Goal: Task Accomplishment & Management: Use online tool/utility

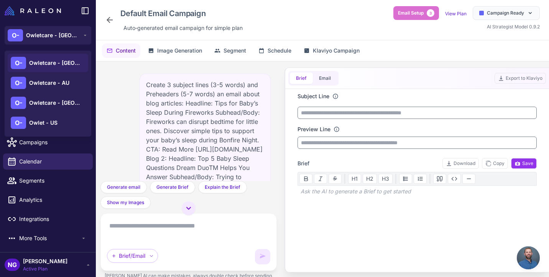
scroll to position [874, 0]
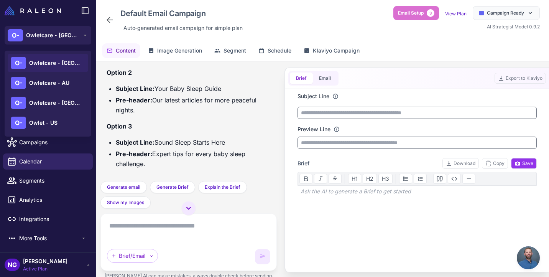
click at [64, 83] on span "Owletcare - AU" at bounding box center [49, 83] width 40 height 8
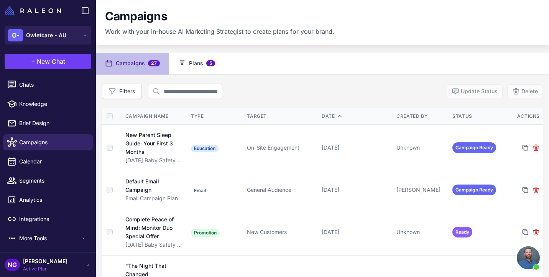
click at [193, 67] on button "Plans 5" at bounding box center [196, 63] width 55 height 21
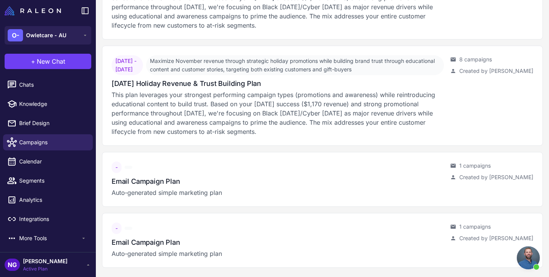
scroll to position [267, 0]
click at [36, 87] on span "Chats" at bounding box center [52, 84] width 67 height 8
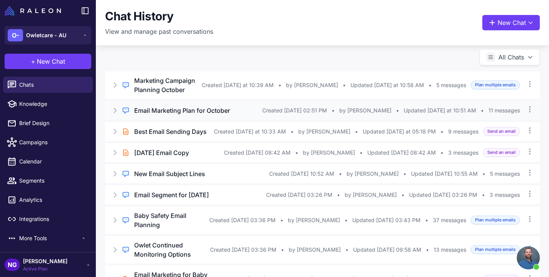
click at [168, 115] on h3 "Email Marketing Plan for October" at bounding box center [182, 110] width 96 height 9
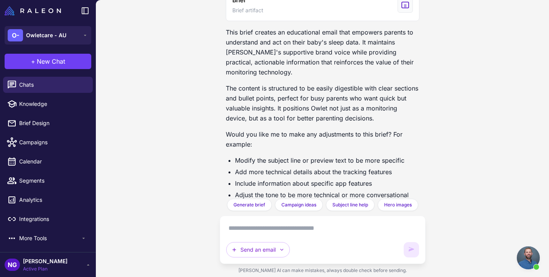
scroll to position [3561, 0]
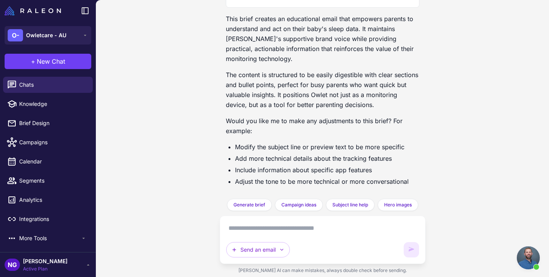
click at [237, 228] on textarea at bounding box center [322, 228] width 193 height 12
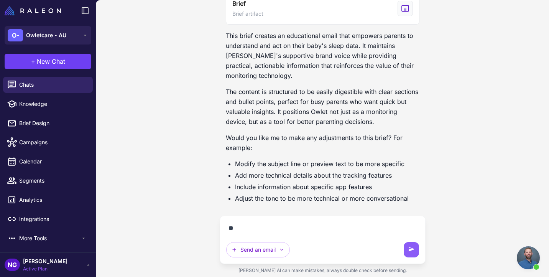
scroll to position [3544, 0]
type textarea "**********"
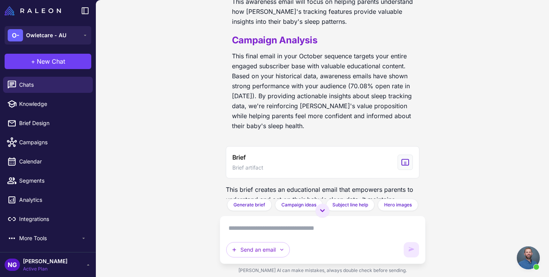
scroll to position [3416, 0]
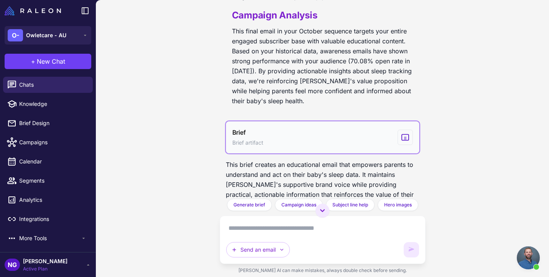
click at [291, 137] on button "Brief Brief artifact" at bounding box center [323, 137] width 194 height 32
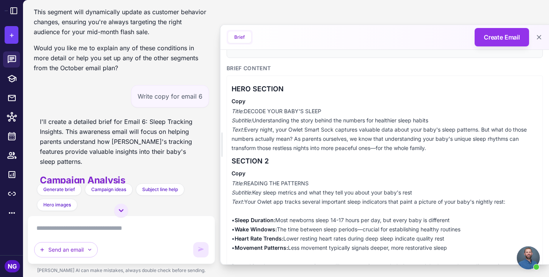
scroll to position [96, 0]
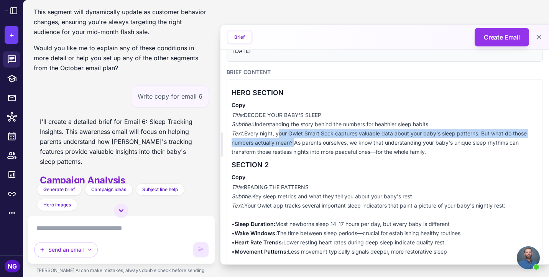
drag, startPoint x: 293, startPoint y: 142, endPoint x: 279, endPoint y: 135, distance: 15.4
click at [278, 135] on p "Title: DECODE YOUR BABY'S SLEEP Subtitle: Understanding the story behind the nu…" at bounding box center [384, 133] width 306 height 46
copy p "your Owlet Smart Sock captures valuable data about your baby's sleep patterns. …"
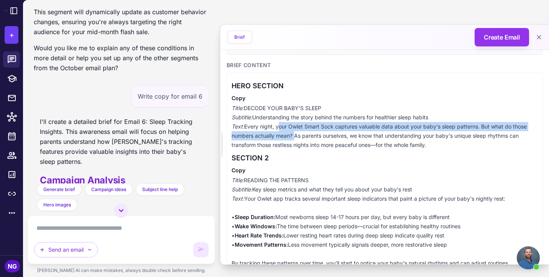
scroll to position [104, 0]
drag, startPoint x: 421, startPoint y: 188, endPoint x: 254, endPoint y: 190, distance: 166.7
click at [254, 190] on p "Title: READING THE PATTERNS Subtitle: Key sleep metrics and what they tell you …" at bounding box center [384, 225] width 306 height 101
copy p "Key sleep metrics and what they tell you about your baby's rest"
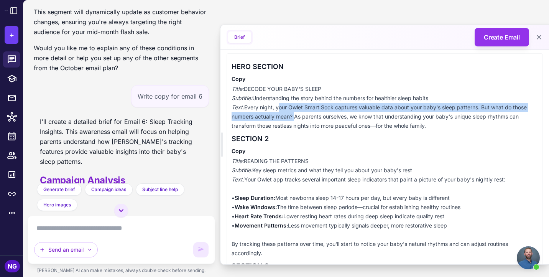
scroll to position [123, 0]
drag, startPoint x: 456, startPoint y: 197, endPoint x: 237, endPoint y: 200, distance: 219.2
click at [237, 200] on p "Title: READING THE PATTERNS Subtitle: Key sleep metrics and what they tell you …" at bounding box center [384, 206] width 306 height 101
copy p "Sleep Duration: Most newborns sleep 14-17 hours per day, but every baby is diff…"
drag, startPoint x: 467, startPoint y: 207, endPoint x: 238, endPoint y: 208, distance: 229.5
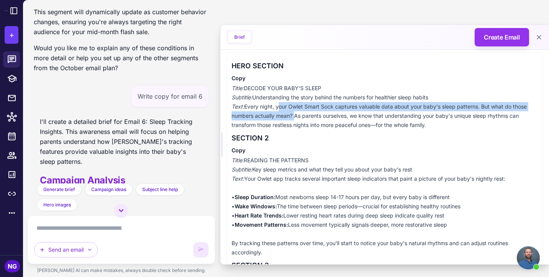
click at [238, 208] on p "Title: READING THE PATTERNS Subtitle: Key sleep metrics and what they tell you …" at bounding box center [384, 206] width 306 height 101
copy p "Wake Windows: The time between sleep periods—crucial for establishing healthy r…"
drag, startPoint x: 450, startPoint y: 217, endPoint x: 236, endPoint y: 217, distance: 213.1
click at [236, 217] on p "Title: READING THE PATTERNS Subtitle: Key sleep metrics and what they tell you …" at bounding box center [384, 206] width 306 height 101
copy p "Heart Rate Trends: Lower resting heart rates during deep sleep indicate quality…"
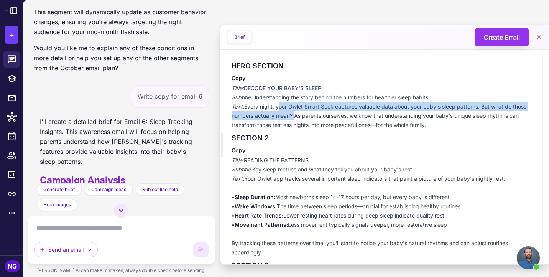
drag, startPoint x: 452, startPoint y: 226, endPoint x: 236, endPoint y: 226, distance: 215.7
click at [236, 226] on p "Title: READING THE PATTERNS Subtitle: Key sleep metrics and what they tell you …" at bounding box center [384, 206] width 306 height 101
copy p "Movement Patterns: Less movement typically signals deeper, more restorative sle…"
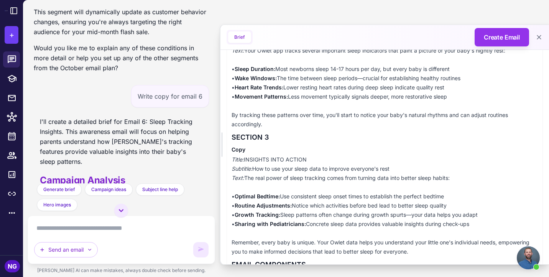
scroll to position [252, 0]
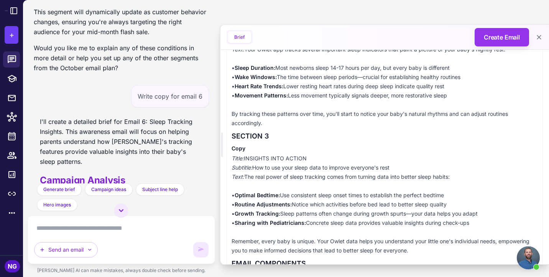
drag, startPoint x: 395, startPoint y: 168, endPoint x: 254, endPoint y: 168, distance: 140.3
click at [254, 168] on p "Title: INSIGHTS INTO ACTION Subtitle: How to use your sleep data to improve eve…" at bounding box center [384, 204] width 306 height 101
copy p "How to use your sleep data to improve everyone's rest"
drag, startPoint x: 453, startPoint y: 195, endPoint x: 237, endPoint y: 197, distance: 215.8
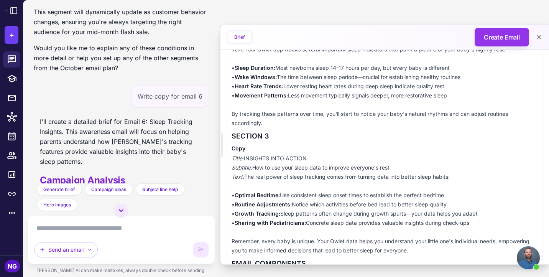
click at [237, 197] on p "Title: INSIGHTS INTO ACTION Subtitle: How to use your sleep data to improve eve…" at bounding box center [384, 204] width 306 height 101
copy p "Optimal Bedtime: Use consistent sleep onset times to establish the perfect bedt…"
drag, startPoint x: 450, startPoint y: 205, endPoint x: 237, endPoint y: 205, distance: 213.4
click at [237, 205] on p "Title: INSIGHTS INTO ACTION Subtitle: How to use your sleep data to improve eve…" at bounding box center [384, 204] width 306 height 101
copy p "Routine Adjustments: Notice which activities before bed lead to better sleep qu…"
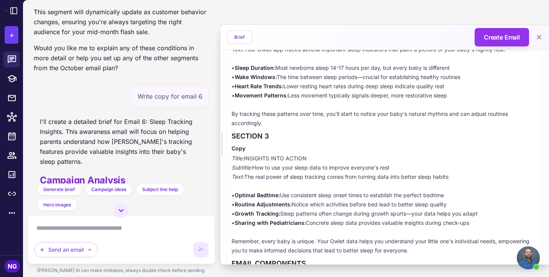
drag, startPoint x: 484, startPoint y: 214, endPoint x: 236, endPoint y: 215, distance: 247.2
click at [236, 215] on p "Title: INSIGHTS INTO ACTION Subtitle: How to use your sleep data to improve eve…" at bounding box center [384, 204] width 306 height 101
drag, startPoint x: 477, startPoint y: 220, endPoint x: 237, endPoint y: 221, distance: 239.9
click at [237, 221] on p "Title: INSIGHTS INTO ACTION Subtitle: How to use your sleep data to improve eve…" at bounding box center [384, 204] width 306 height 101
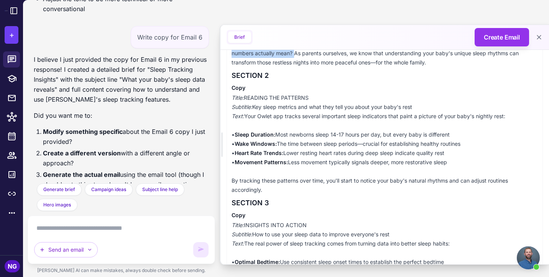
scroll to position [4004, 0]
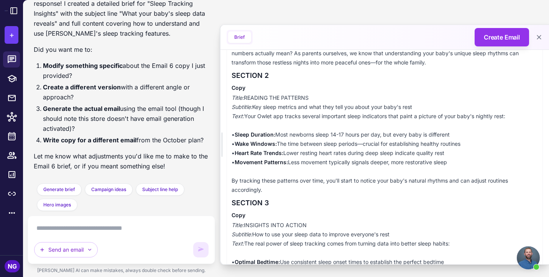
click at [56, 225] on textarea at bounding box center [121, 228] width 174 height 12
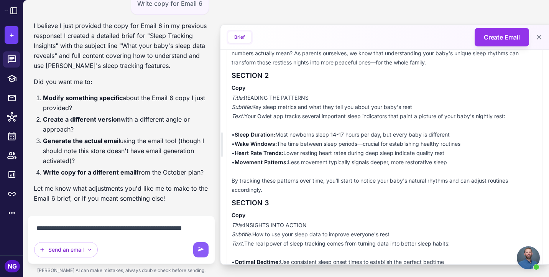
scroll to position [3981, 0]
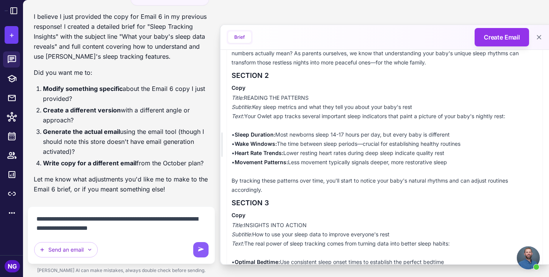
paste textarea "**********"
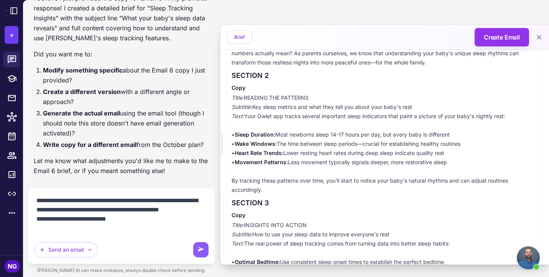
drag, startPoint x: 177, startPoint y: 203, endPoint x: 157, endPoint y: 201, distance: 19.6
click at [157, 201] on textarea "**********" at bounding box center [121, 214] width 174 height 40
drag, startPoint x: 94, startPoint y: 220, endPoint x: 36, endPoint y: 218, distance: 58.3
click at [36, 218] on textarea "**********" at bounding box center [121, 214] width 174 height 40
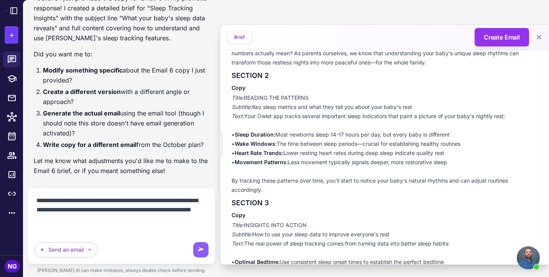
click at [96, 220] on textarea "**********" at bounding box center [121, 214] width 174 height 40
type textarea "**********"
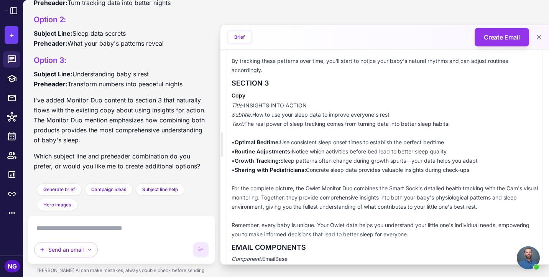
scroll to position [300, 0]
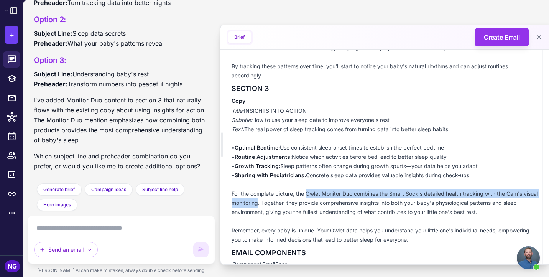
drag, startPoint x: 307, startPoint y: 191, endPoint x: 274, endPoint y: 203, distance: 34.3
click at [274, 203] on p "Title: INSIGHTS INTO ACTION Subtitle: How to use your sleep data to improve eve…" at bounding box center [384, 175] width 306 height 138
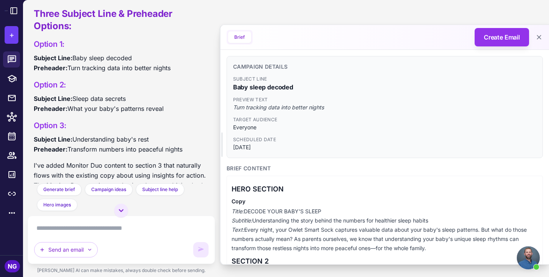
scroll to position [4352, 0]
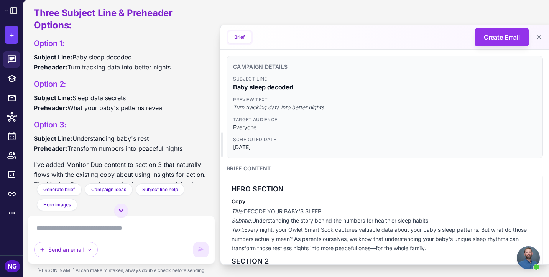
drag, startPoint x: 137, startPoint y: 55, endPoint x: 76, endPoint y: 59, distance: 61.1
click at [76, 59] on p "Subject Line: Baby sleep decoded Preheader: Turn tracking data into better nigh…" at bounding box center [121, 62] width 175 height 20
drag, startPoint x: 174, startPoint y: 68, endPoint x: 69, endPoint y: 70, distance: 105.0
click at [69, 70] on p "Subject Line: Baby sleep decoded Preheader: Turn tracking data into better nigh…" at bounding box center [121, 62] width 175 height 20
drag, startPoint x: 131, startPoint y: 96, endPoint x: 75, endPoint y: 97, distance: 56.3
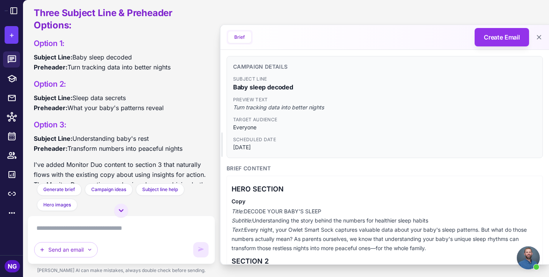
click at [75, 97] on p "Subject Line: Sleep data secrets Preheader: What your baby's patterns reveal" at bounding box center [121, 103] width 175 height 20
drag, startPoint x: 167, startPoint y: 107, endPoint x: 71, endPoint y: 106, distance: 97.0
click at [71, 106] on p "Subject Line: Sleep data secrets Preheader: What your baby's patterns reveal" at bounding box center [121, 103] width 175 height 20
drag, startPoint x: 151, startPoint y: 137, endPoint x: 77, endPoint y: 135, distance: 74.4
click at [77, 135] on p "Subject Line: Understanding baby's rest Preheader: Transform numbers into peace…" at bounding box center [121, 143] width 175 height 20
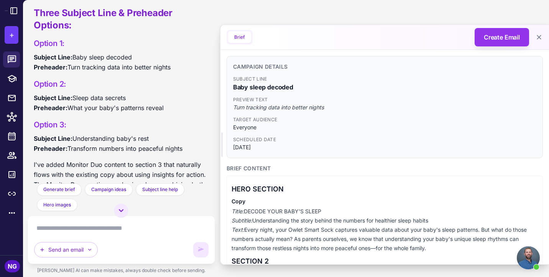
drag, startPoint x: 184, startPoint y: 149, endPoint x: 70, endPoint y: 148, distance: 114.2
click at [70, 148] on p "Subject Line: Understanding baby's rest Preheader: Transform numbers into peace…" at bounding box center [121, 143] width 175 height 20
